Goal: Information Seeking & Learning: Learn about a topic

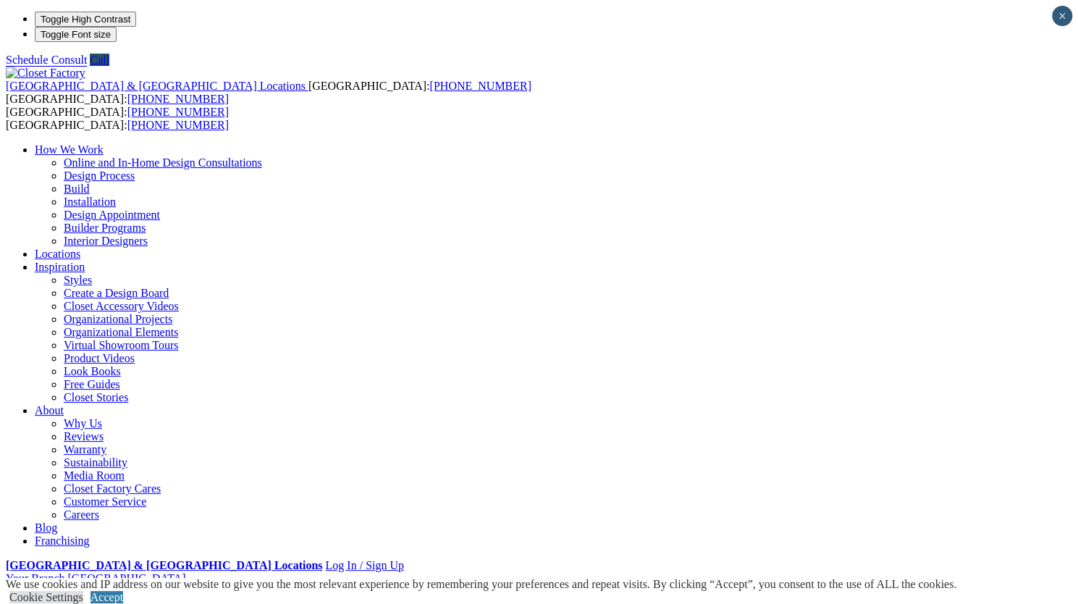
click at [179, 339] on link "Virtual Showroom Tours" at bounding box center [121, 345] width 115 height 12
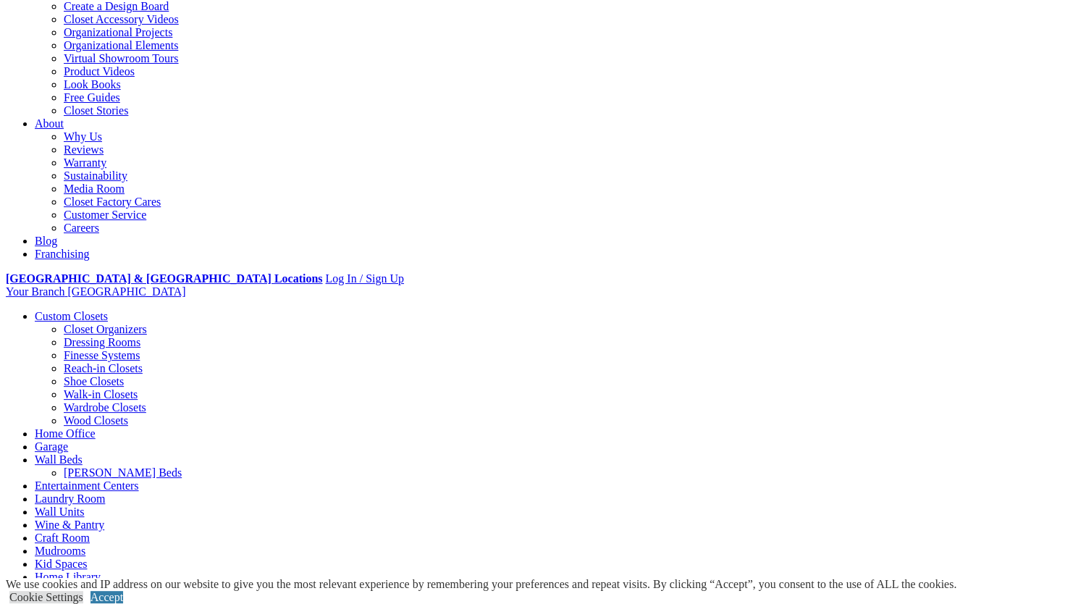
scroll to position [288, 0]
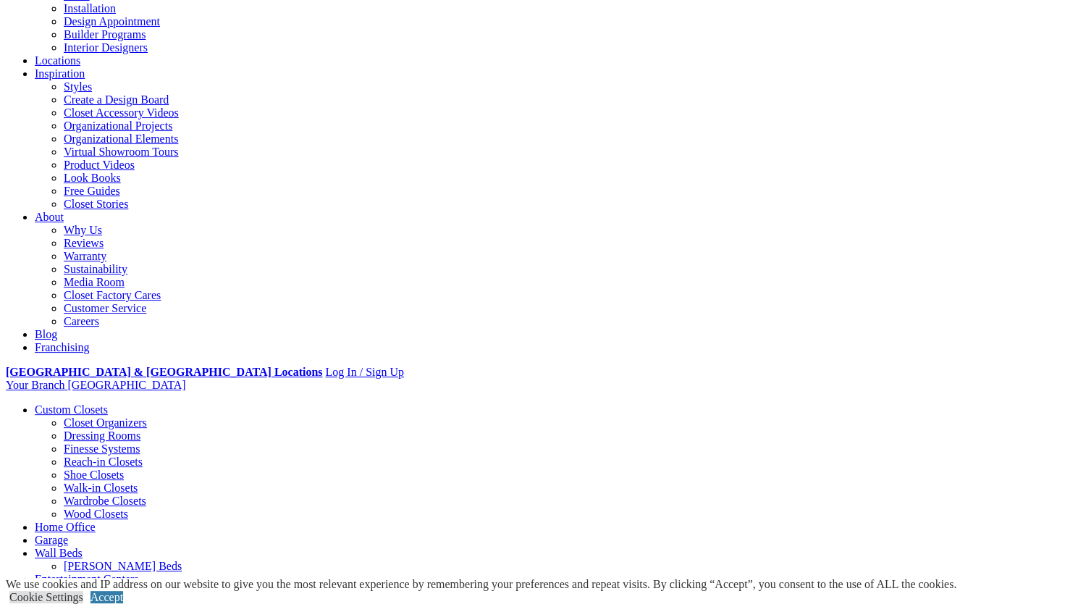
scroll to position [0, 0]
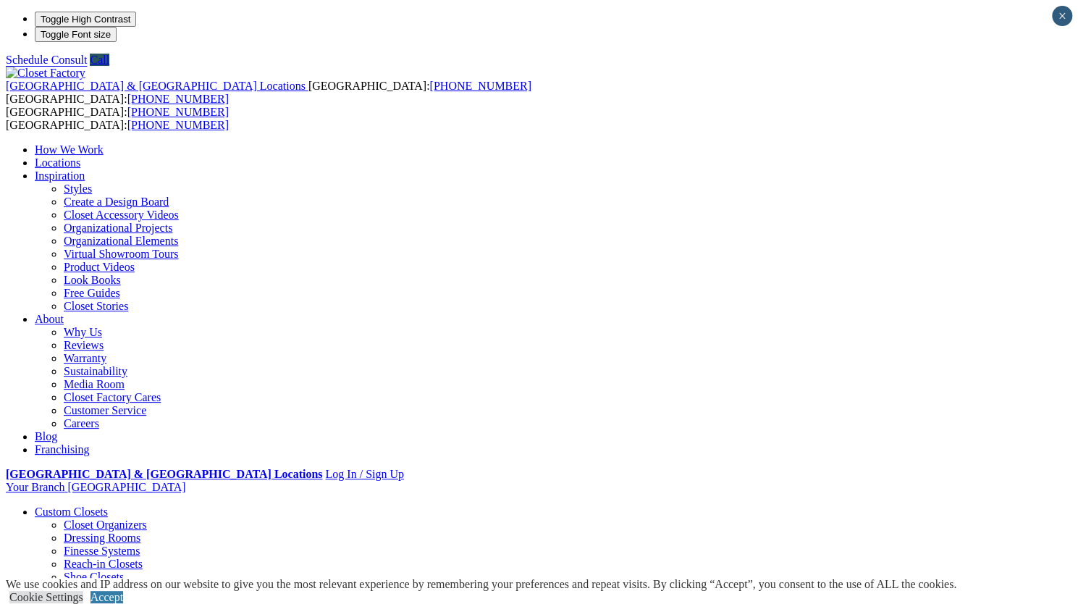
click at [92, 182] on link "Styles" at bounding box center [78, 188] width 28 height 12
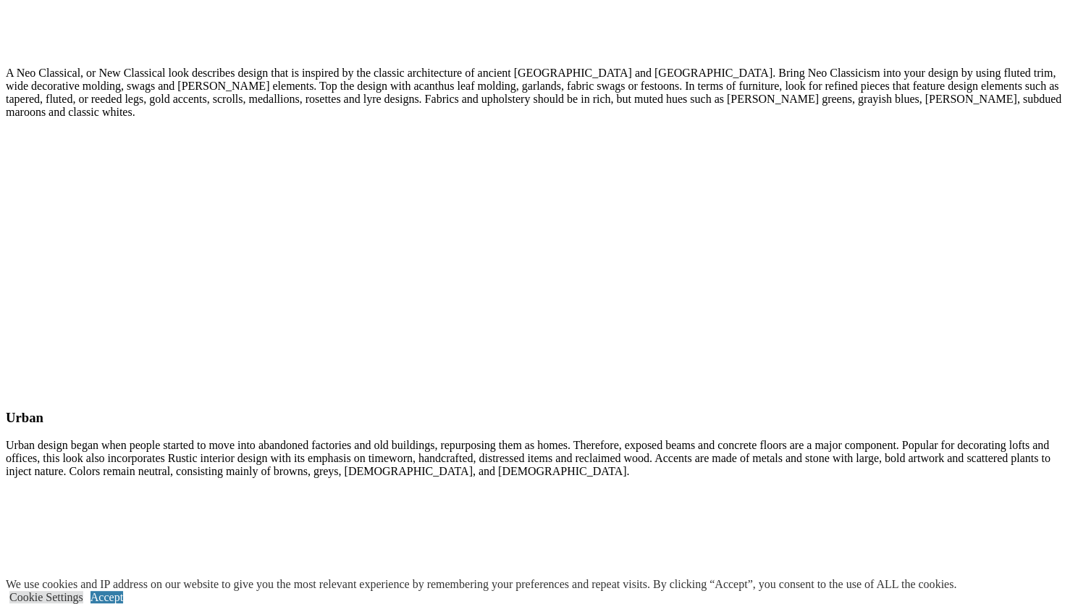
scroll to position [5481, 0]
